Goal: Navigation & Orientation: Go to known website

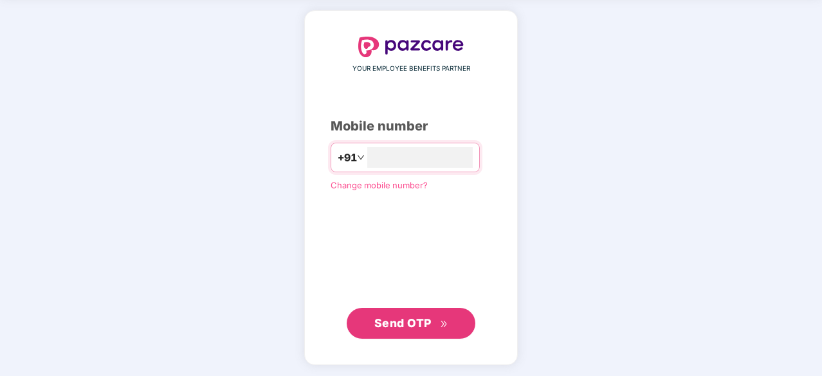
type input "**********"
click at [424, 327] on span "Send OTP" at bounding box center [402, 324] width 57 height 14
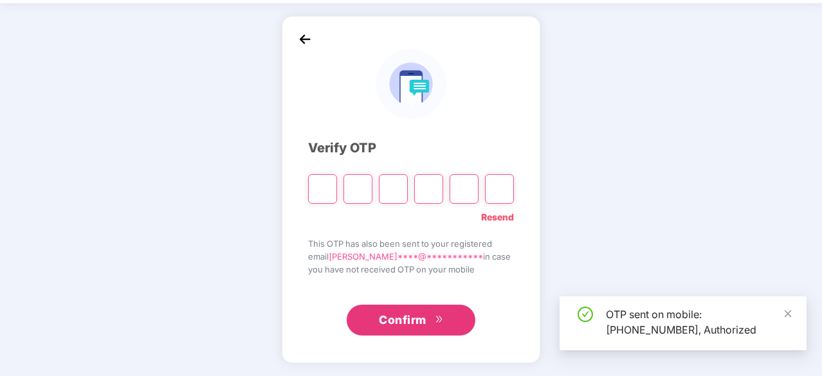
scroll to position [42, 0]
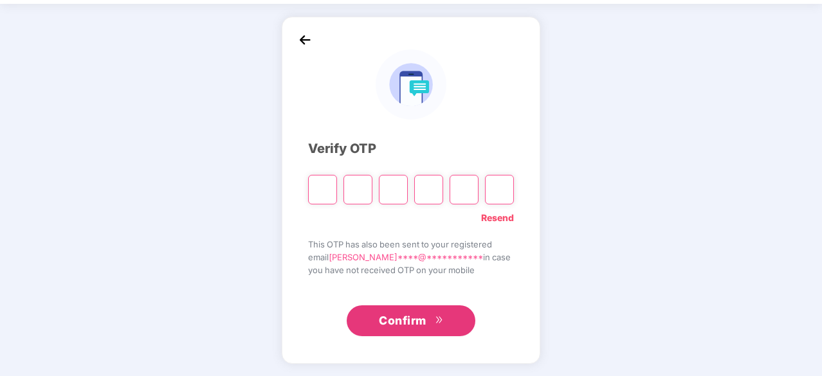
type input "*"
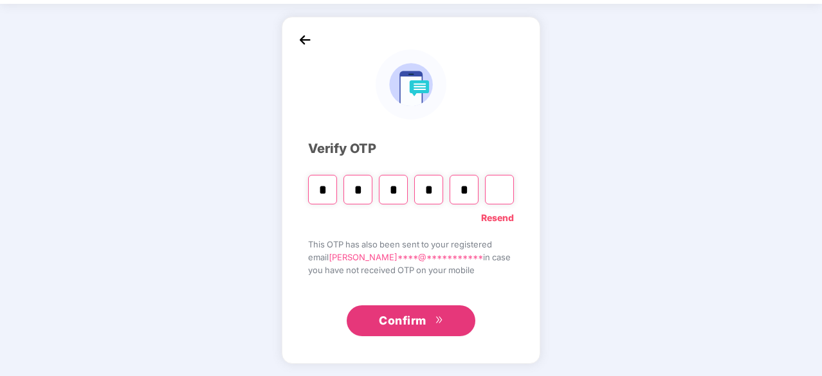
type input "*"
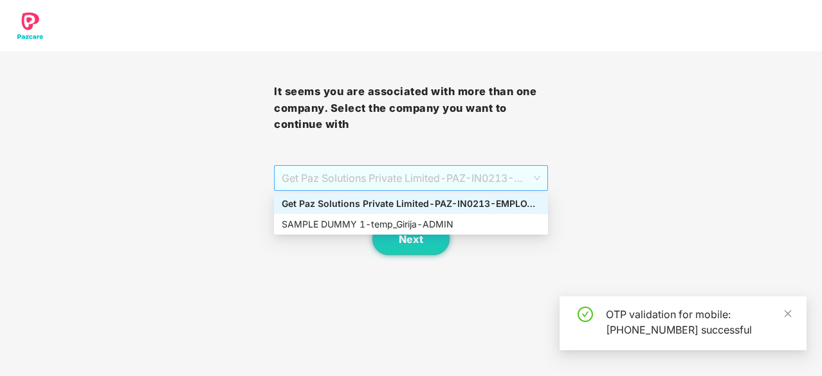
click at [477, 186] on span "Get Paz Solutions Private Limited - PAZ-IN0213 - EMPLOYEE" at bounding box center [411, 178] width 259 height 24
click at [453, 226] on div "SAMPLE DUMMY 1 - temp_Girija - ADMIN" at bounding box center [411, 224] width 259 height 14
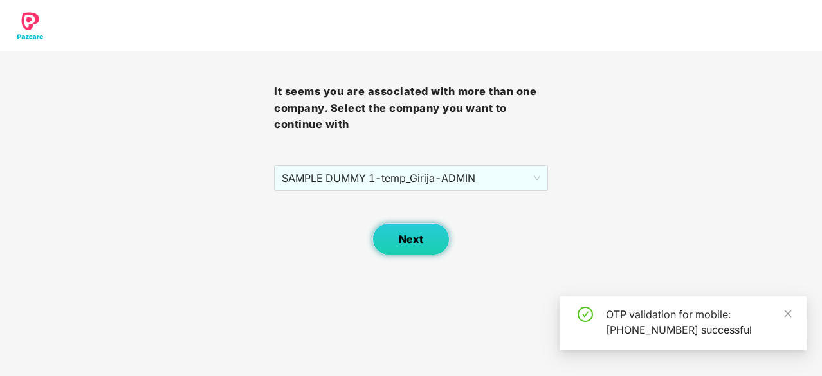
click at [403, 245] on span "Next" at bounding box center [411, 239] width 24 height 12
